Goal: Check status: Check status

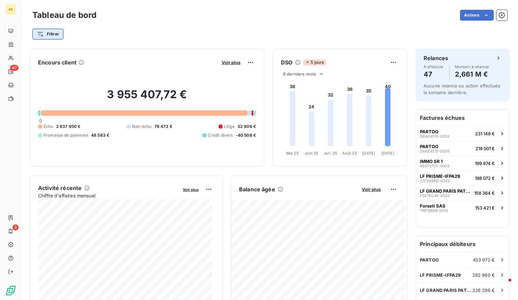
click at [57, 35] on html "HI 47 3 Tableau de bord Actions Filtrer Encours client Voir plus 3 955 407,72 €…" at bounding box center [259, 150] width 518 height 300
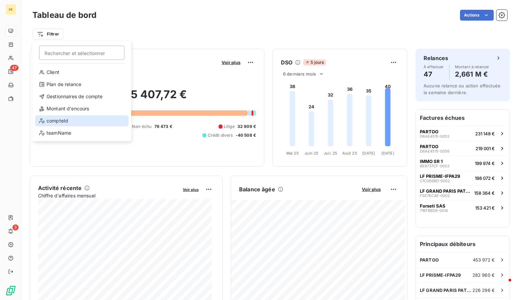
click at [72, 122] on div "compteId" at bounding box center [82, 120] width 94 height 11
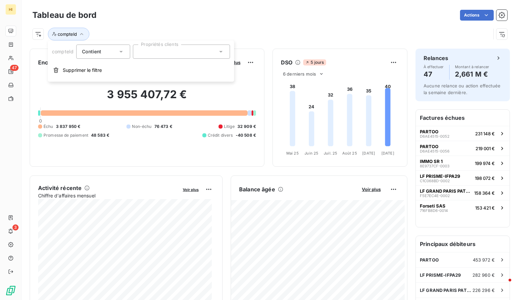
click at [142, 53] on input "text" at bounding box center [141, 52] width 5 height 6
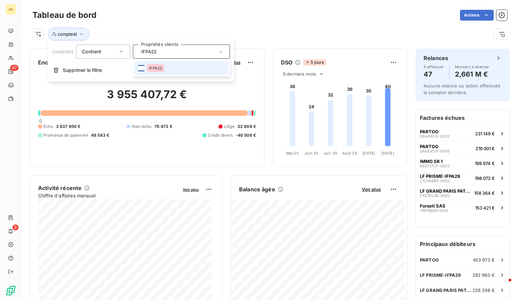
type input "IFPA22"
click at [141, 66] on div at bounding box center [141, 68] width 6 height 6
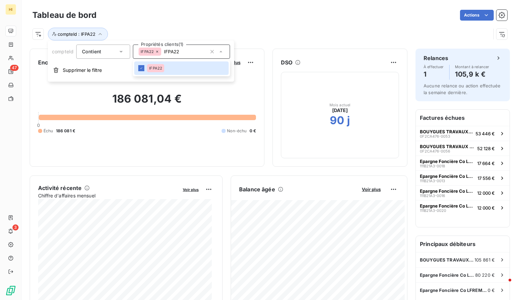
click at [288, 28] on div "compteId : IFPA22" at bounding box center [261, 34] width 459 height 13
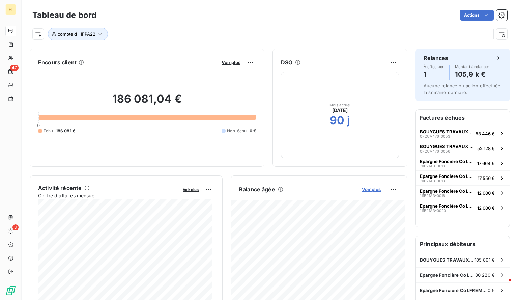
click at [365, 188] on span "Voir plus" at bounding box center [371, 189] width 19 height 5
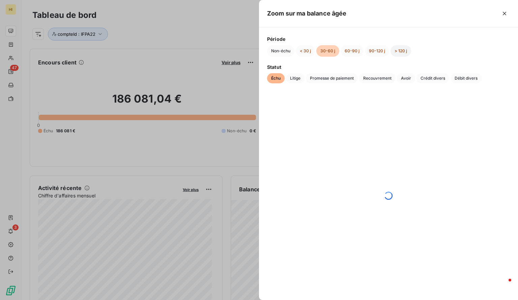
click at [403, 51] on button "> 120 j" at bounding box center [401, 50] width 21 height 11
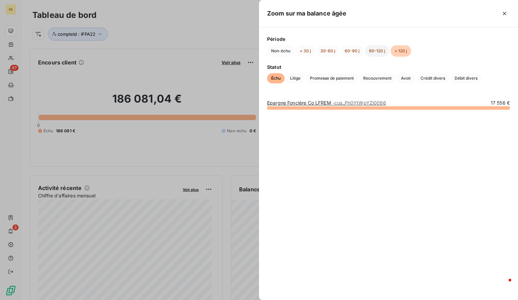
click at [372, 52] on button "90-120 j" at bounding box center [377, 50] width 24 height 11
click at [348, 51] on button "60-90 j" at bounding box center [352, 50] width 23 height 11
click at [332, 50] on button "30-60 j" at bounding box center [328, 50] width 23 height 11
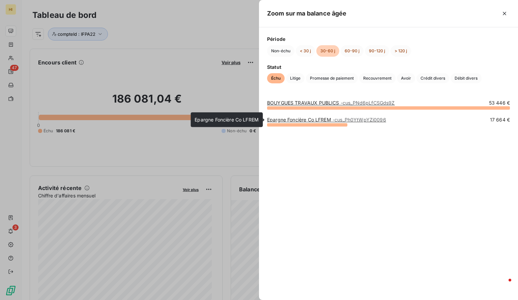
click at [338, 119] on span "- cus_Ph0YtWpYZi0096" at bounding box center [360, 120] width 54 height 6
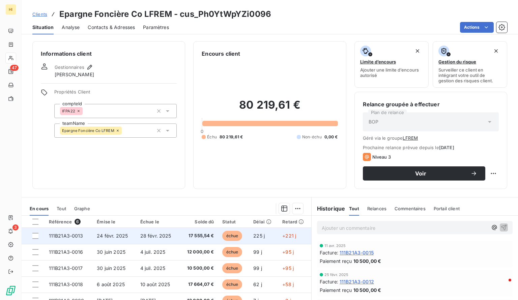
click at [176, 235] on td "28 févr. 2025" at bounding box center [157, 236] width 43 height 16
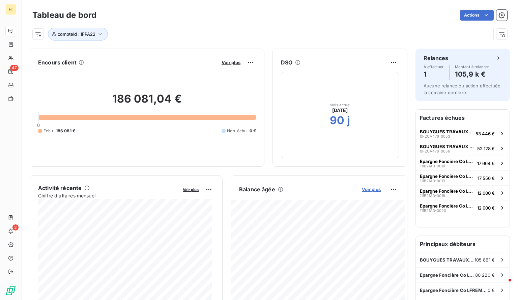
click at [365, 191] on span "Voir plus" at bounding box center [371, 189] width 19 height 5
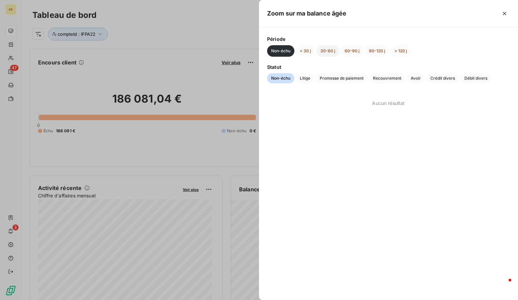
click at [329, 51] on button "30-60 j" at bounding box center [328, 50] width 23 height 11
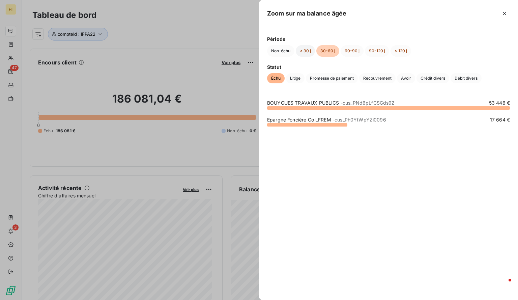
click at [303, 52] on button "< 30 j" at bounding box center [305, 50] width 19 height 11
click at [324, 52] on button "30-60 j" at bounding box center [328, 50] width 23 height 11
click at [325, 119] on link "Epargne Foncière Co LFREM - cus_Ph0YtWpYZi0096" at bounding box center [326, 120] width 119 height 6
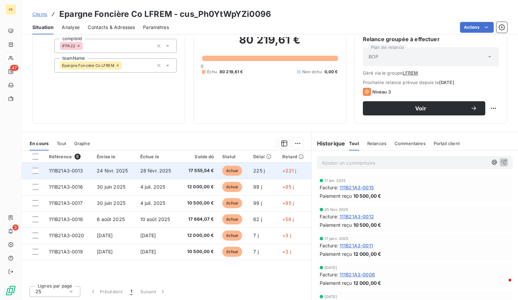
scroll to position [65, 0]
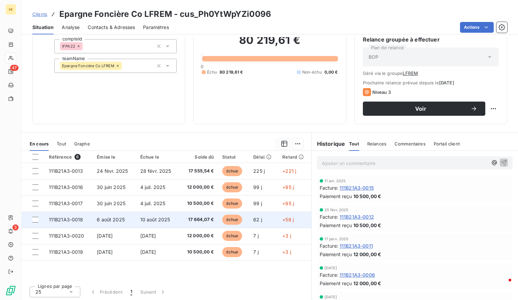
click at [175, 220] on td "10 août 2025" at bounding box center [157, 220] width 43 height 16
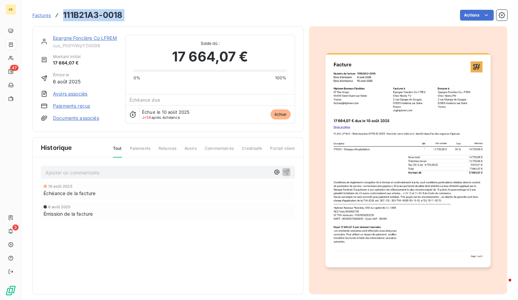
drag, startPoint x: 131, startPoint y: 10, endPoint x: 63, endPoint y: 16, distance: 68.7
click at [63, 16] on div "Factures 111B21A3-0018 Actions" at bounding box center [269, 15] width 475 height 14
copy section "111B21A3-0018 Actions"
